Goal: Information Seeking & Learning: Learn about a topic

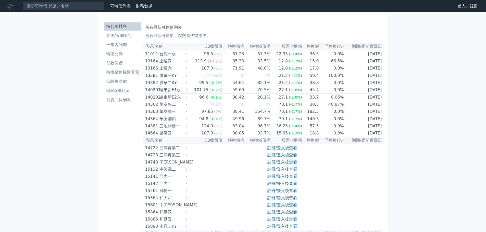
click at [129, 28] on li "按代號排序" at bounding box center [122, 26] width 37 height 6
click at [40, 4] on input at bounding box center [63, 6] width 82 height 9
click at [47, 6] on input at bounding box center [63, 6] width 82 height 9
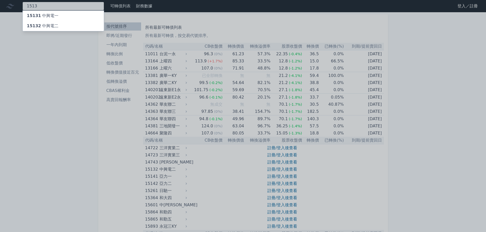
type input "1513"
click at [52, 23] on div "15132 中興電二" at bounding box center [43, 26] width 32 height 6
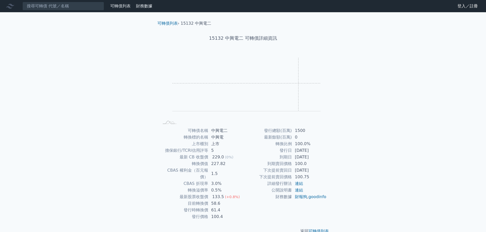
click at [298, 83] on rect "Chart" at bounding box center [246, 85] width 148 height 54
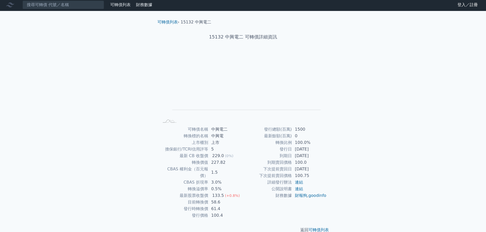
scroll to position [4, 0]
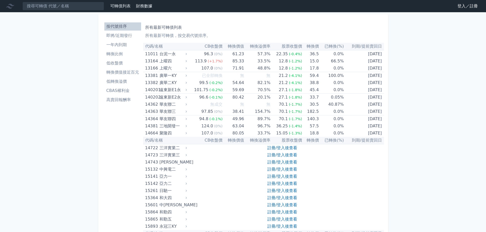
click at [124, 10] on div "可轉債列表 財務數據" at bounding box center [77, 6] width 154 height 9
click at [125, 8] on link "可轉債列表" at bounding box center [120, 6] width 20 height 5
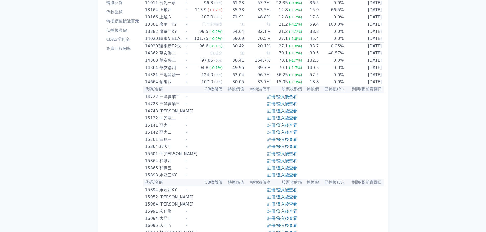
scroll to position [51, 0]
click at [283, 119] on link "註冊/登入後查看" at bounding box center [282, 118] width 30 height 5
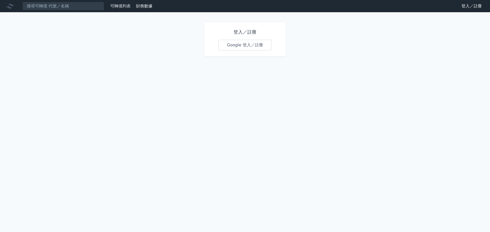
click at [234, 46] on link "Google 登入／註冊" at bounding box center [244, 45] width 53 height 11
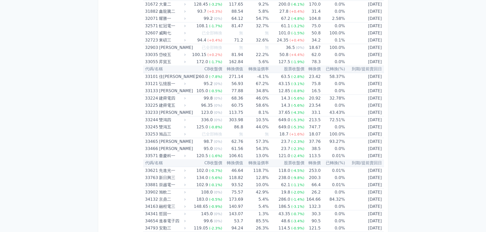
scroll to position [918, 0]
